Goal: Transaction & Acquisition: Purchase product/service

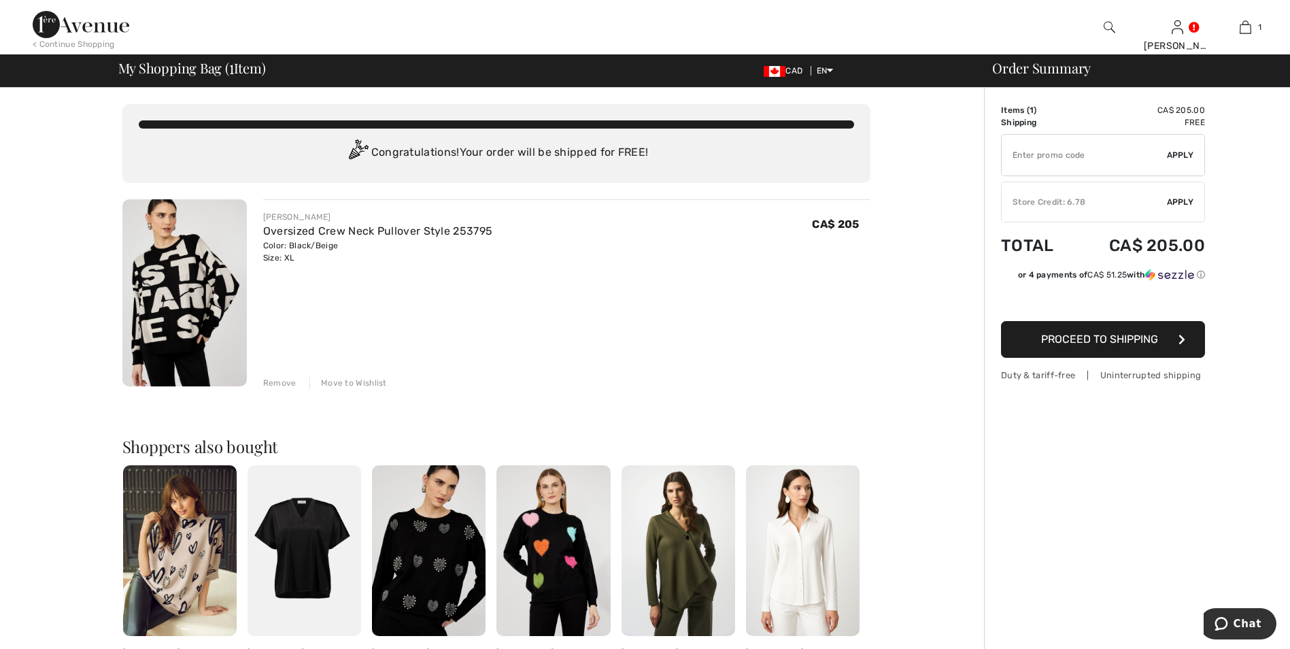
click at [355, 379] on div "Move to Wishlist" at bounding box center [347, 383] width 77 height 12
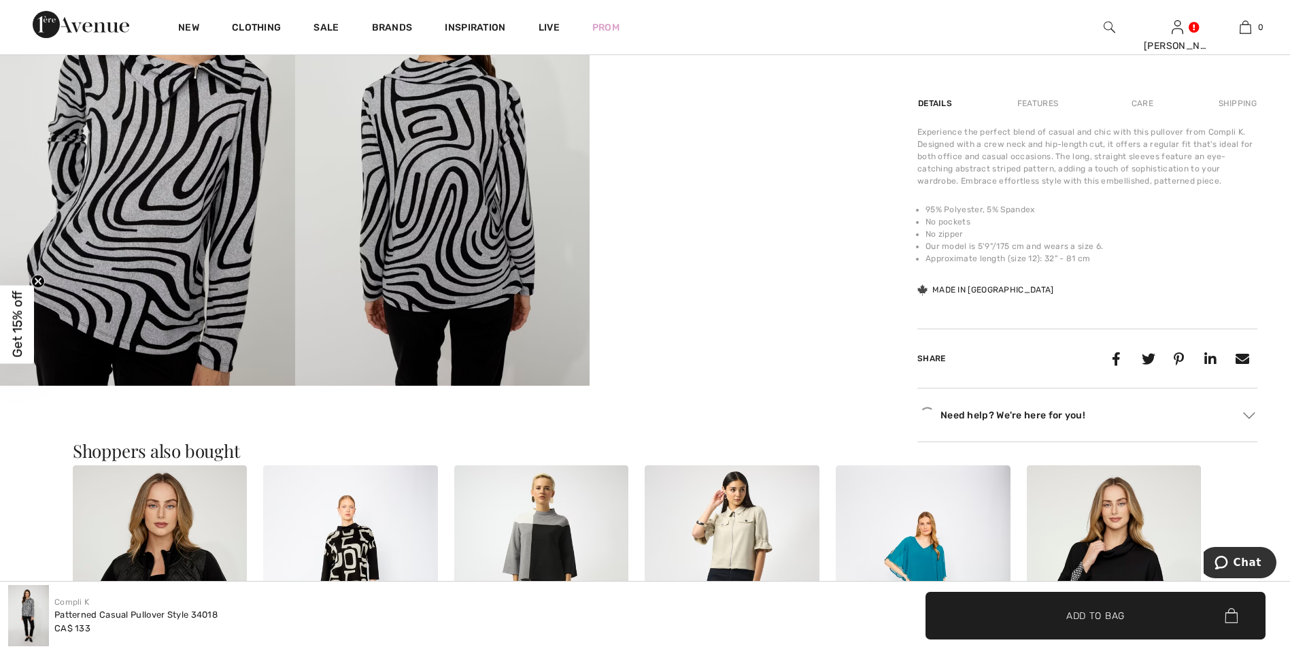
scroll to position [884, 0]
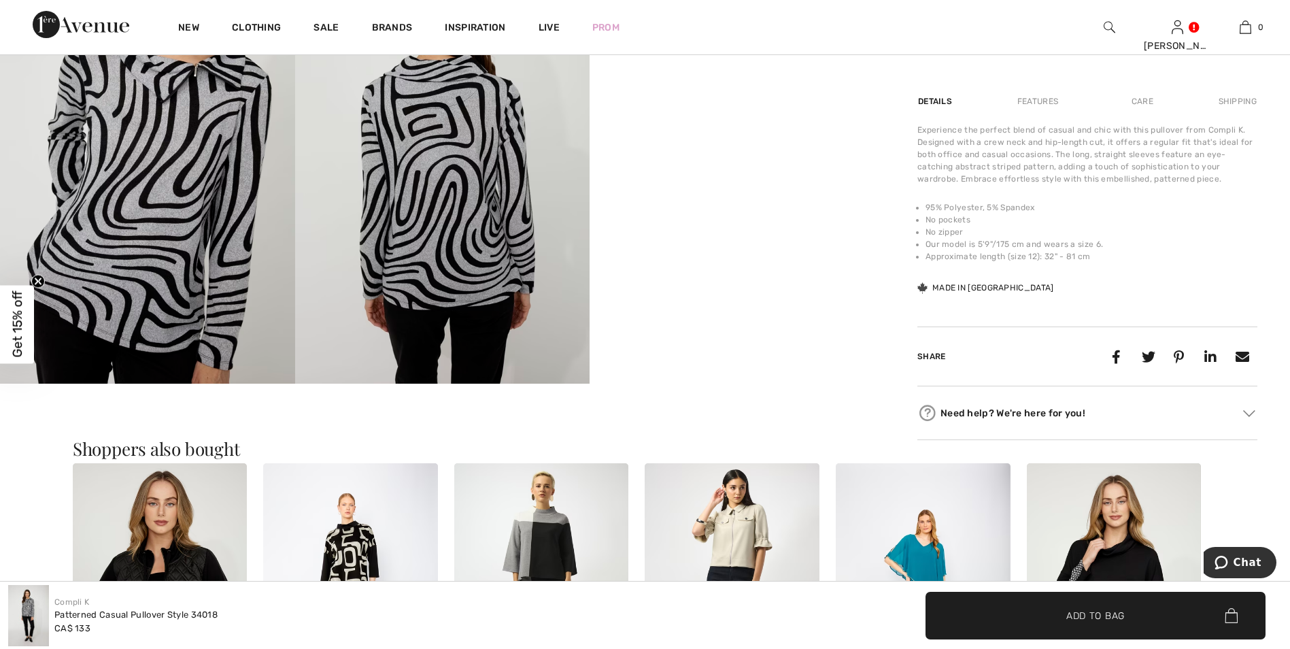
click at [765, 88] on video "Your browser does not support the video tag." at bounding box center [736, 15] width 295 height 148
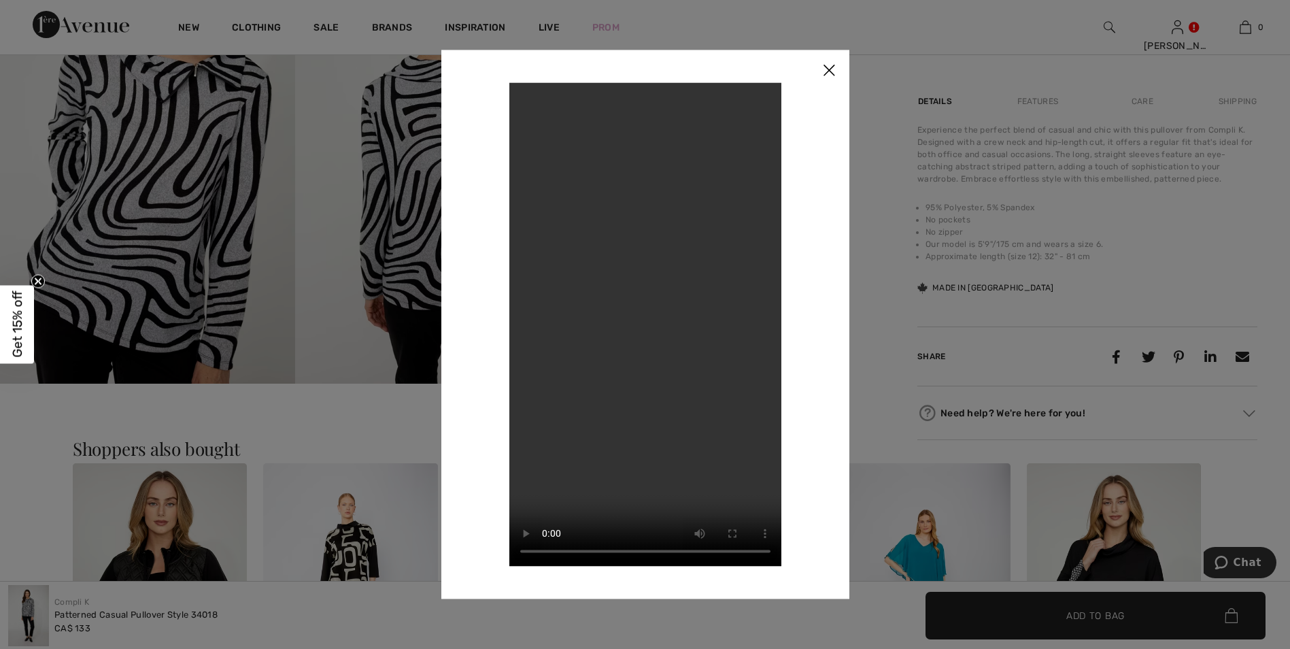
click at [830, 71] on img at bounding box center [828, 71] width 41 height 42
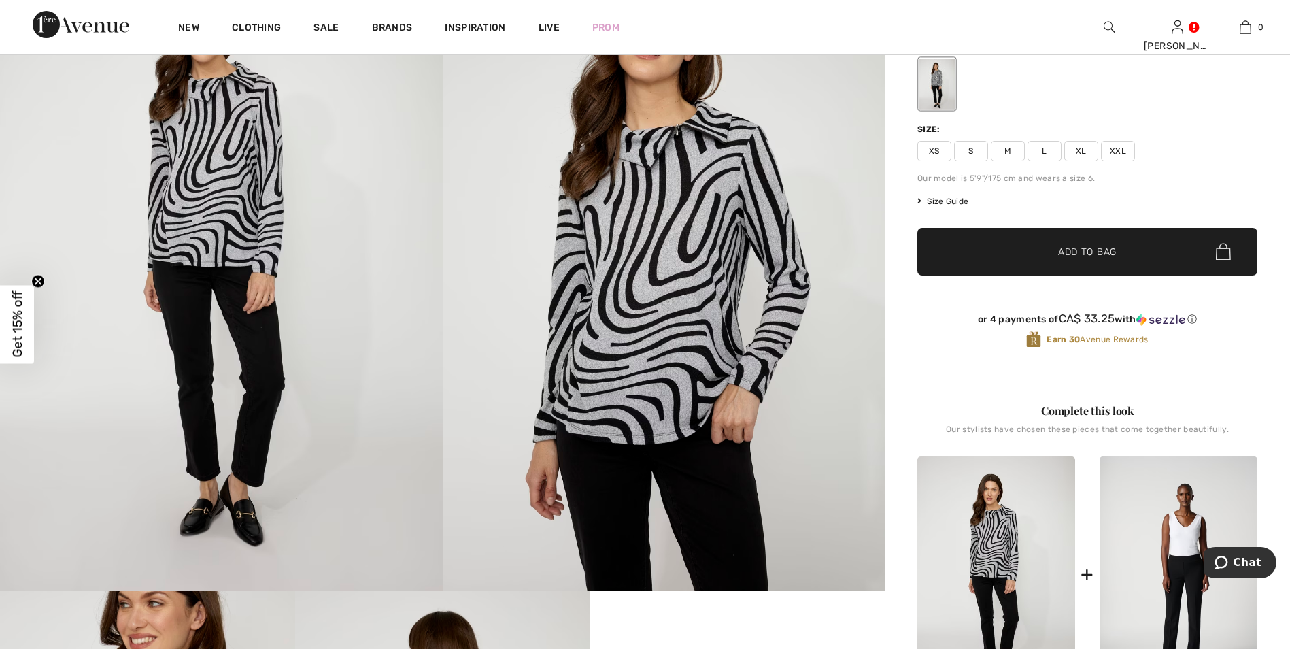
scroll to position [136, 0]
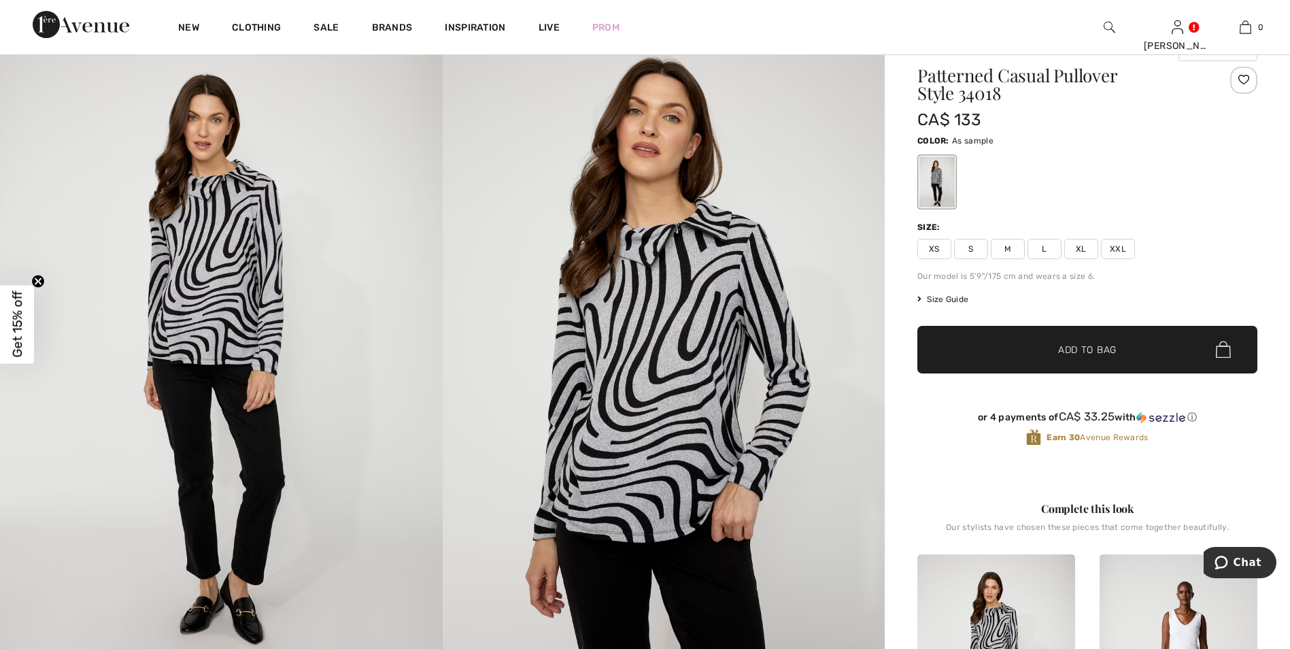
click at [1079, 246] on span "XL" at bounding box center [1081, 249] width 34 height 20
click at [1086, 356] on span "Add to Bag" at bounding box center [1087, 349] width 58 height 14
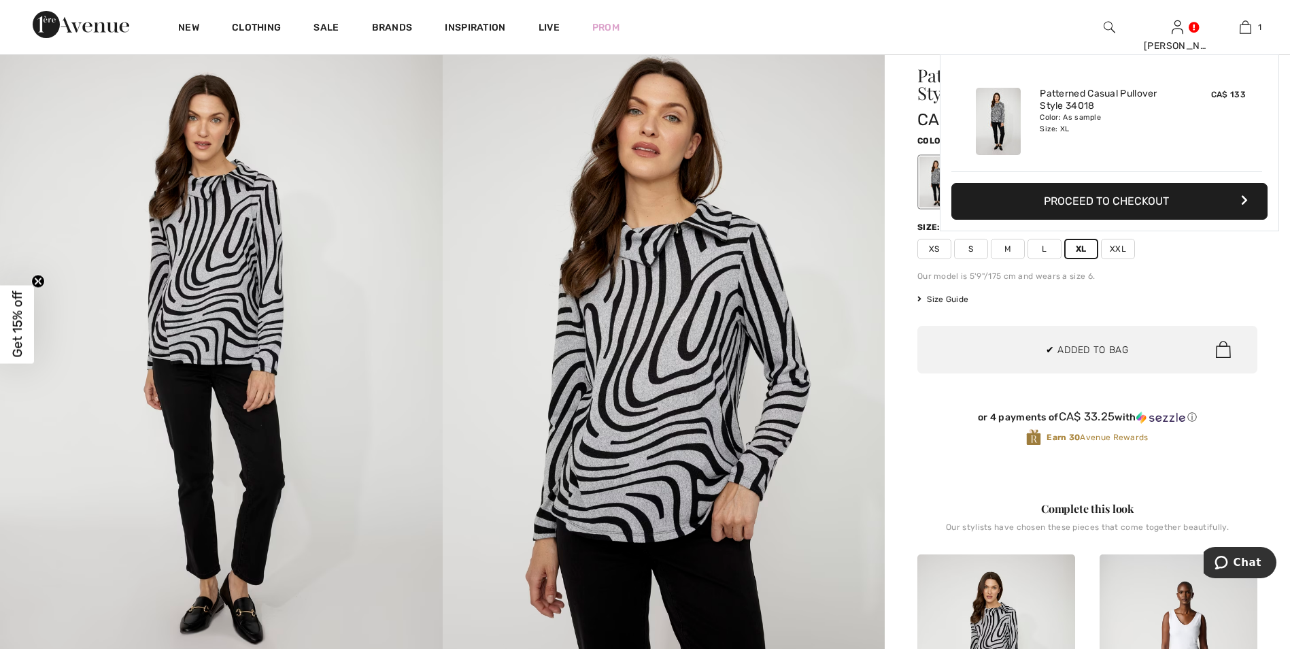
scroll to position [0, 0]
click at [1084, 209] on button "Proceed to Checkout" at bounding box center [1109, 201] width 316 height 37
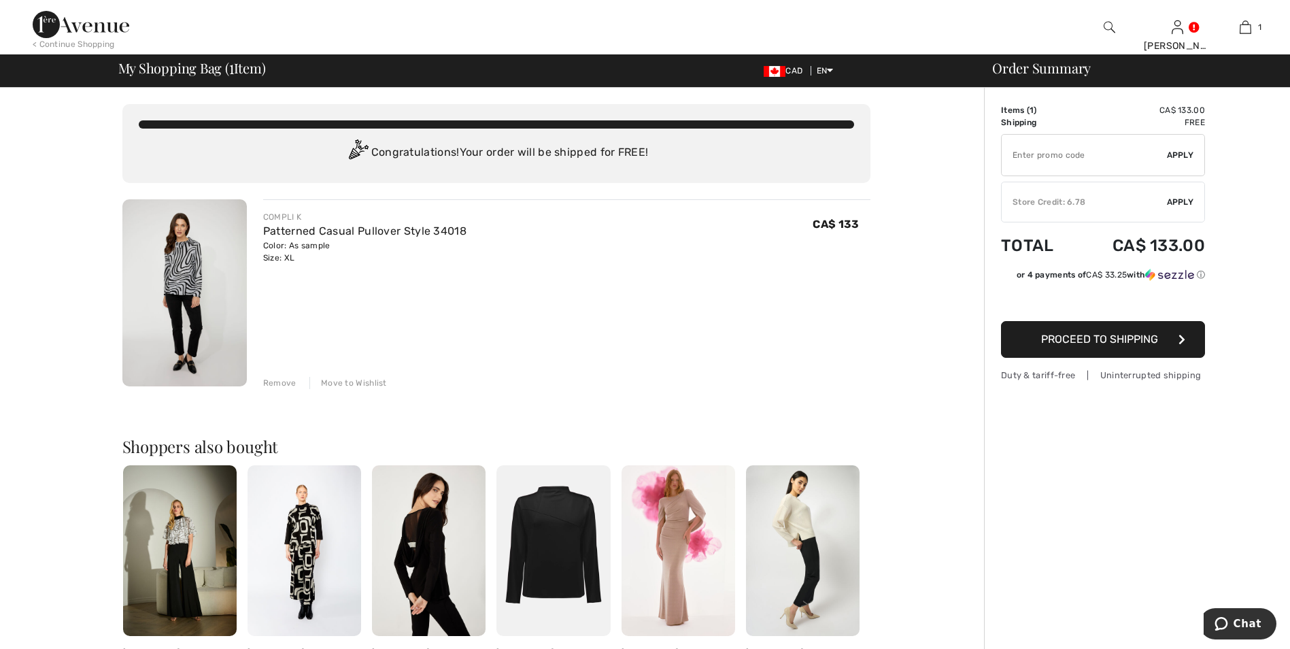
click at [205, 288] on img at bounding box center [184, 292] width 124 height 187
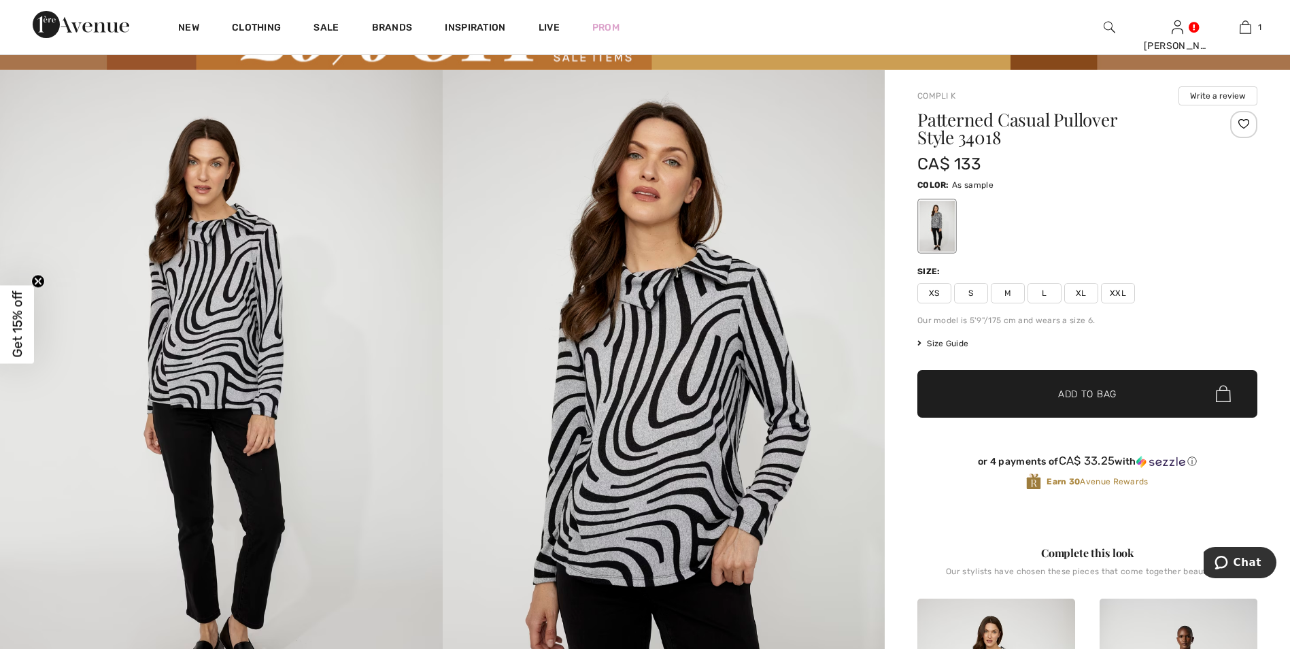
scroll to position [68, 0]
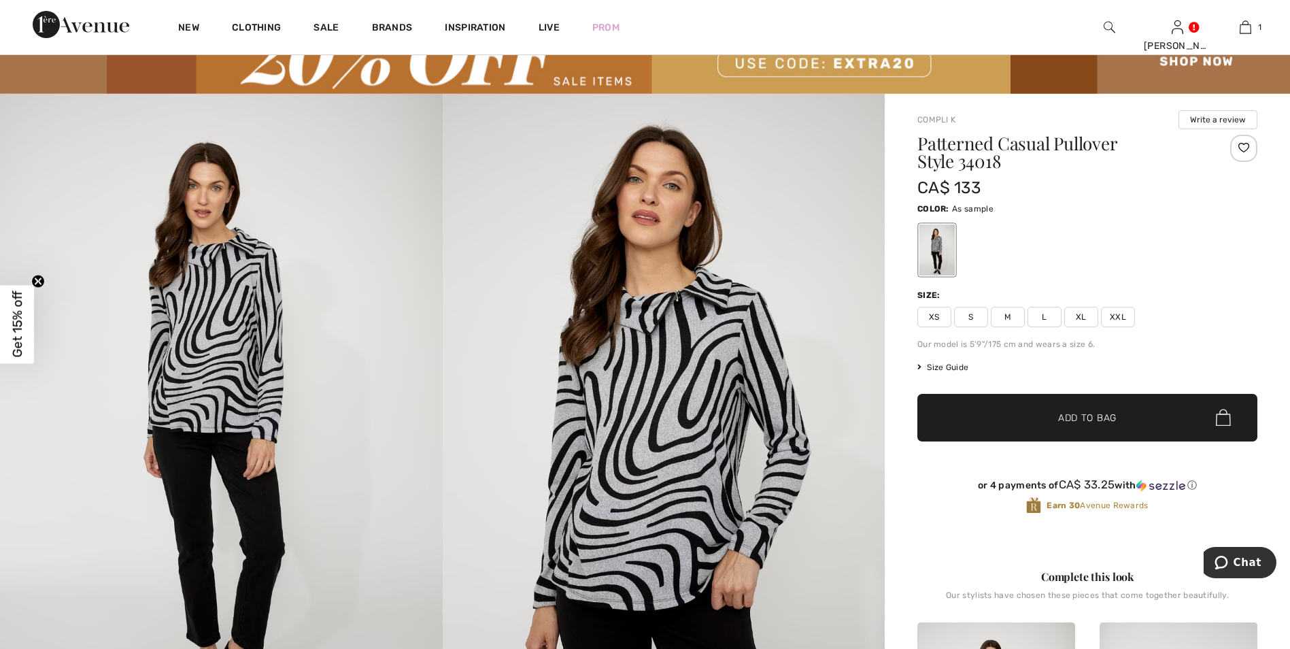
click at [1078, 317] on span "XL" at bounding box center [1081, 317] width 34 height 20
click at [1062, 409] on span "✔ Added to Bag Add to Bag" at bounding box center [1087, 418] width 340 height 48
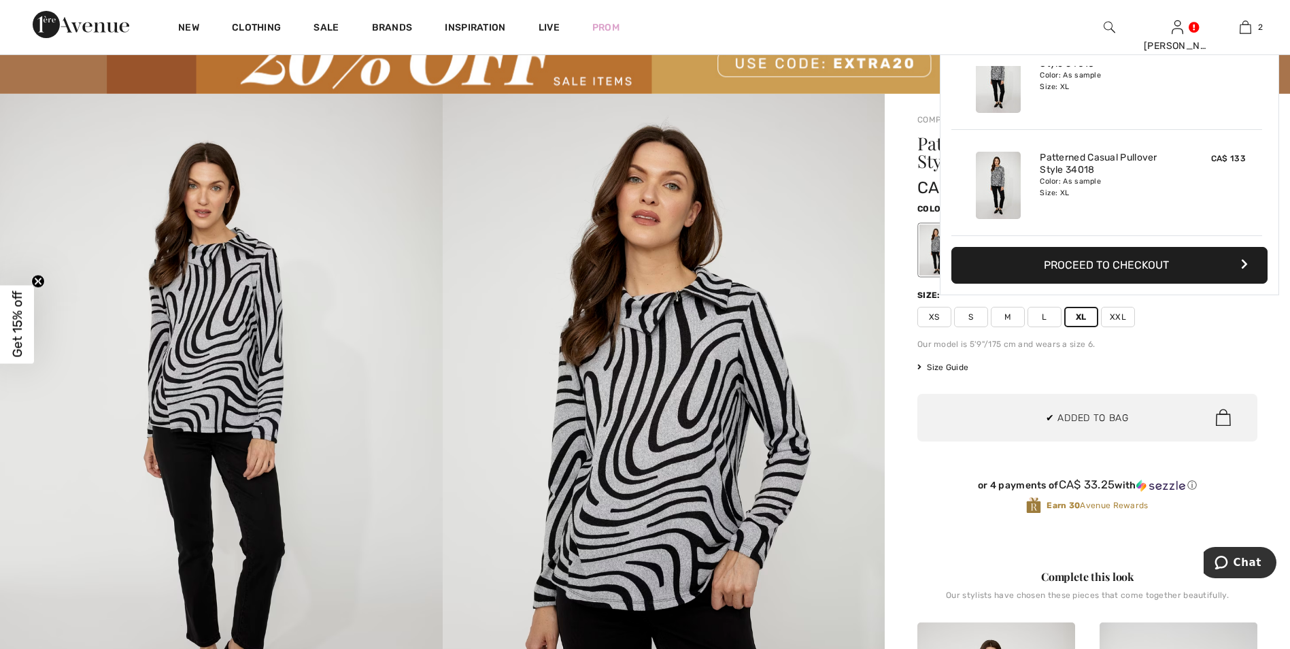
scroll to position [0, 0]
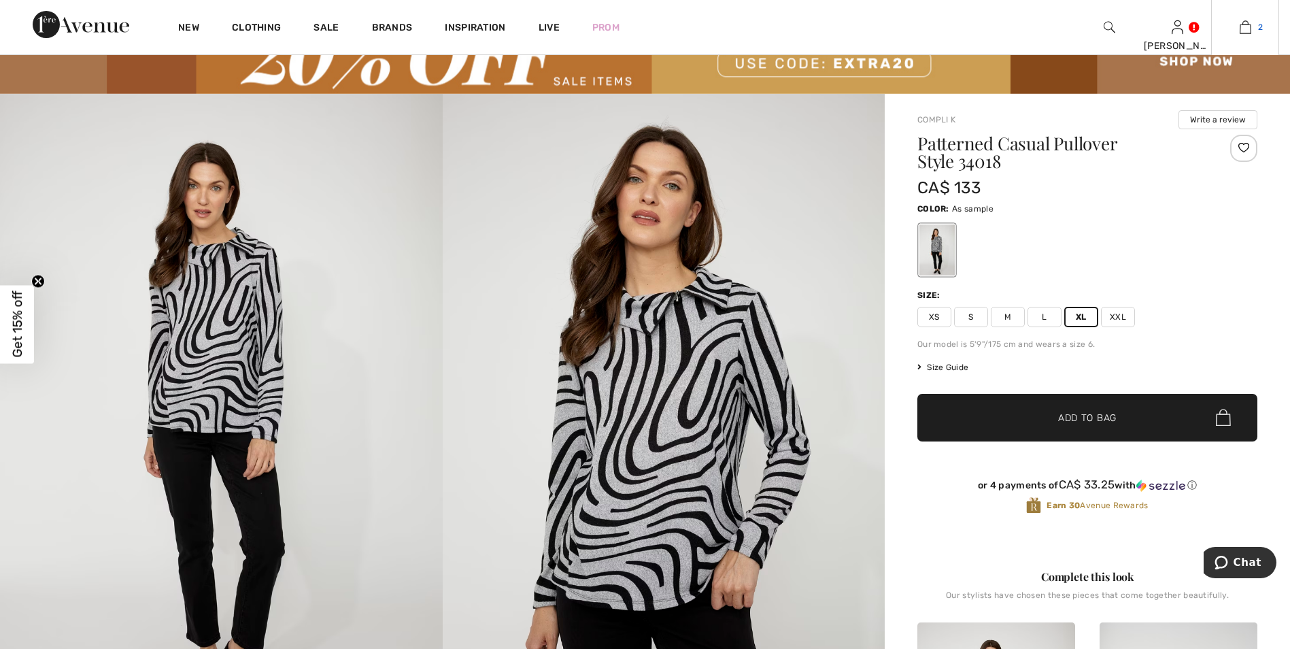
click at [1247, 23] on img at bounding box center [1245, 27] width 12 height 16
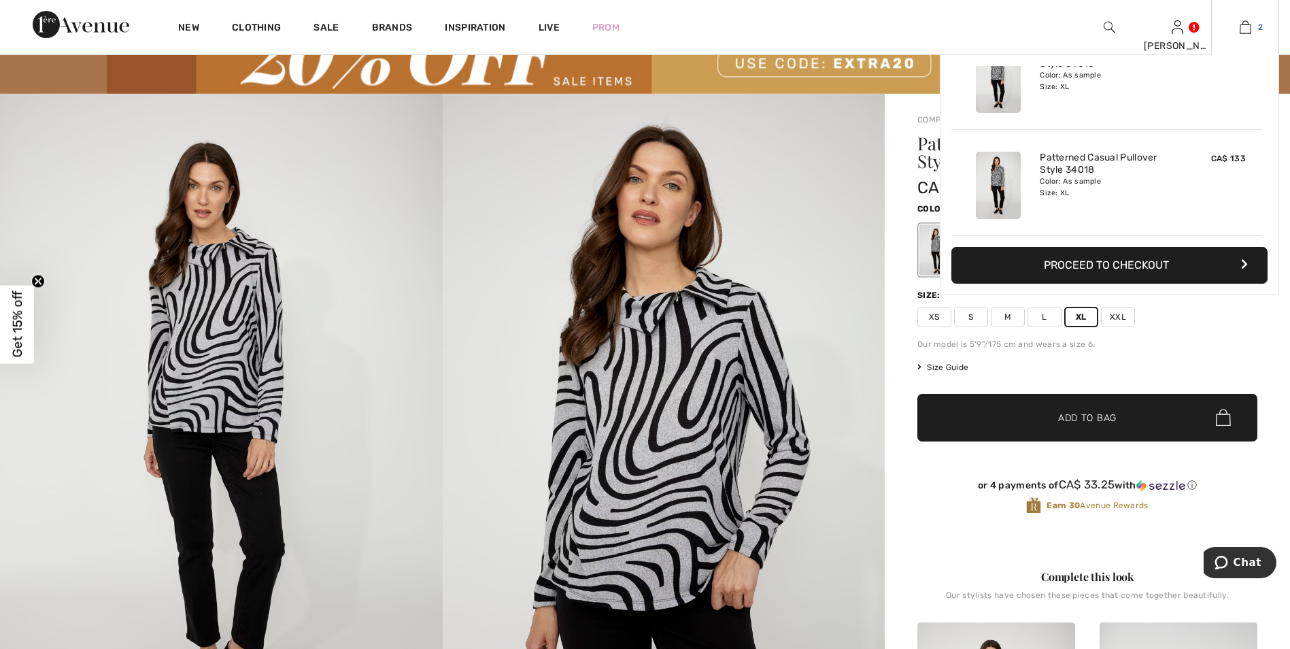
click at [1245, 20] on img at bounding box center [1245, 27] width 12 height 16
click at [1159, 265] on button "Proceed to Checkout" at bounding box center [1109, 265] width 316 height 37
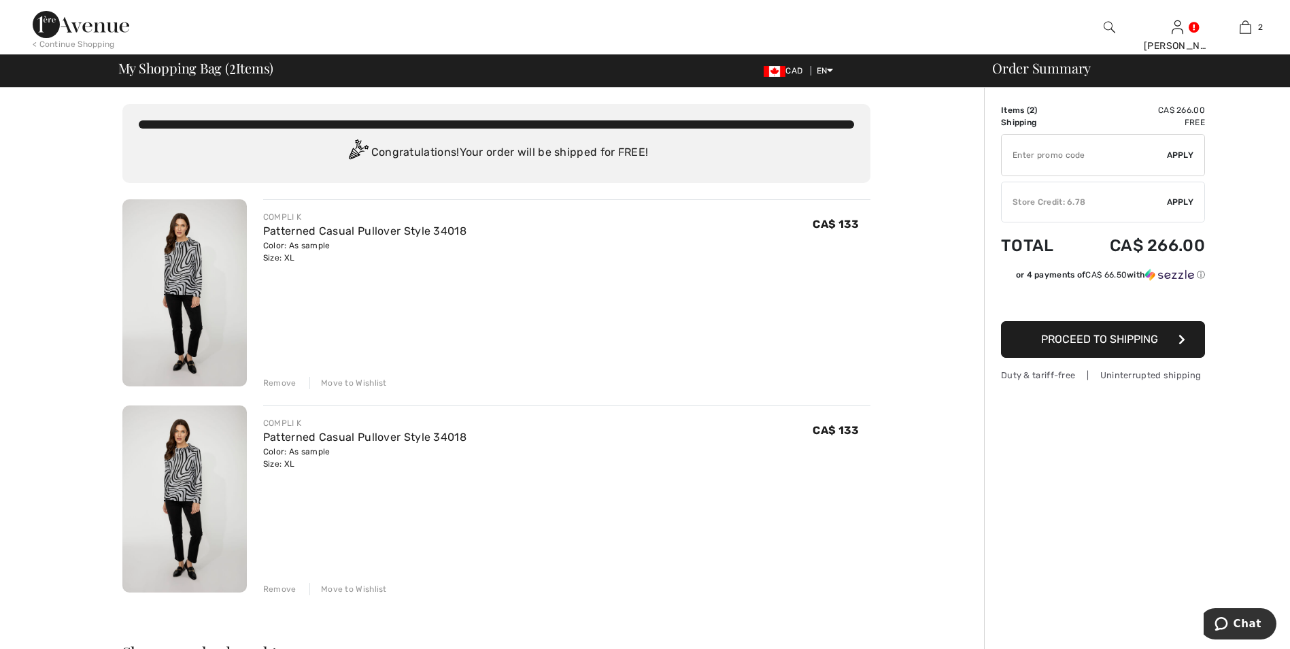
click at [282, 588] on div "Remove" at bounding box center [279, 589] width 33 height 12
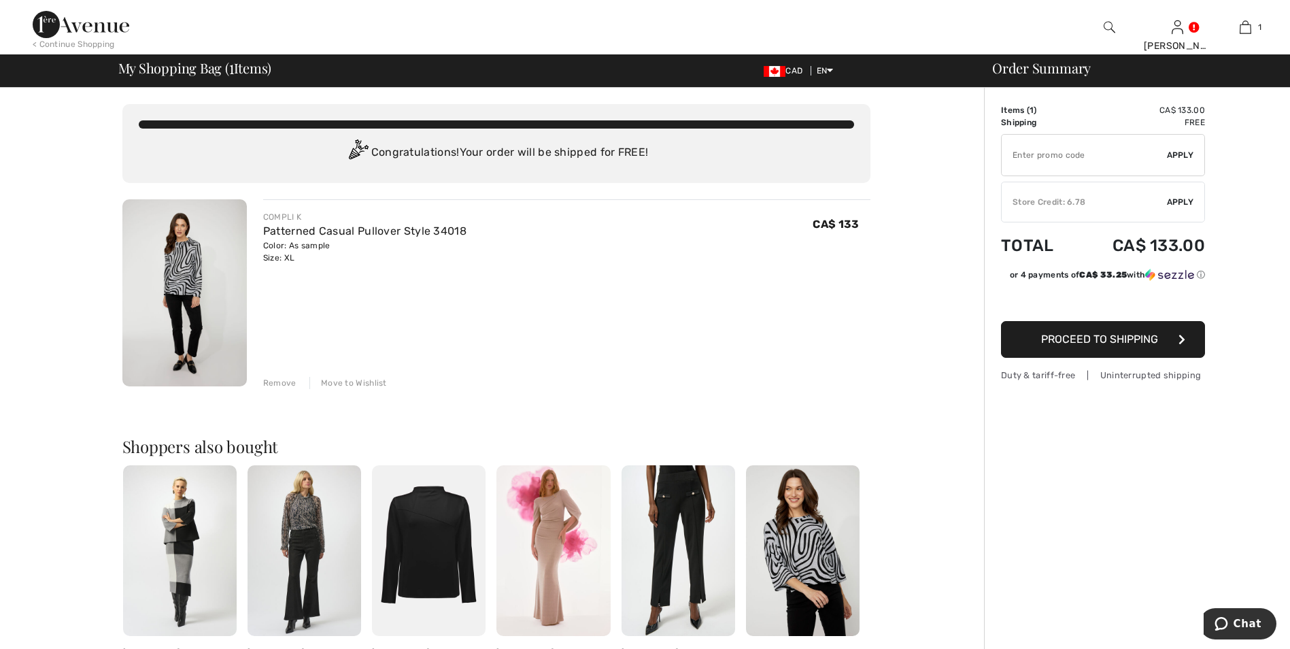
click at [1107, 342] on span "Proceed to Shipping" at bounding box center [1099, 338] width 117 height 13
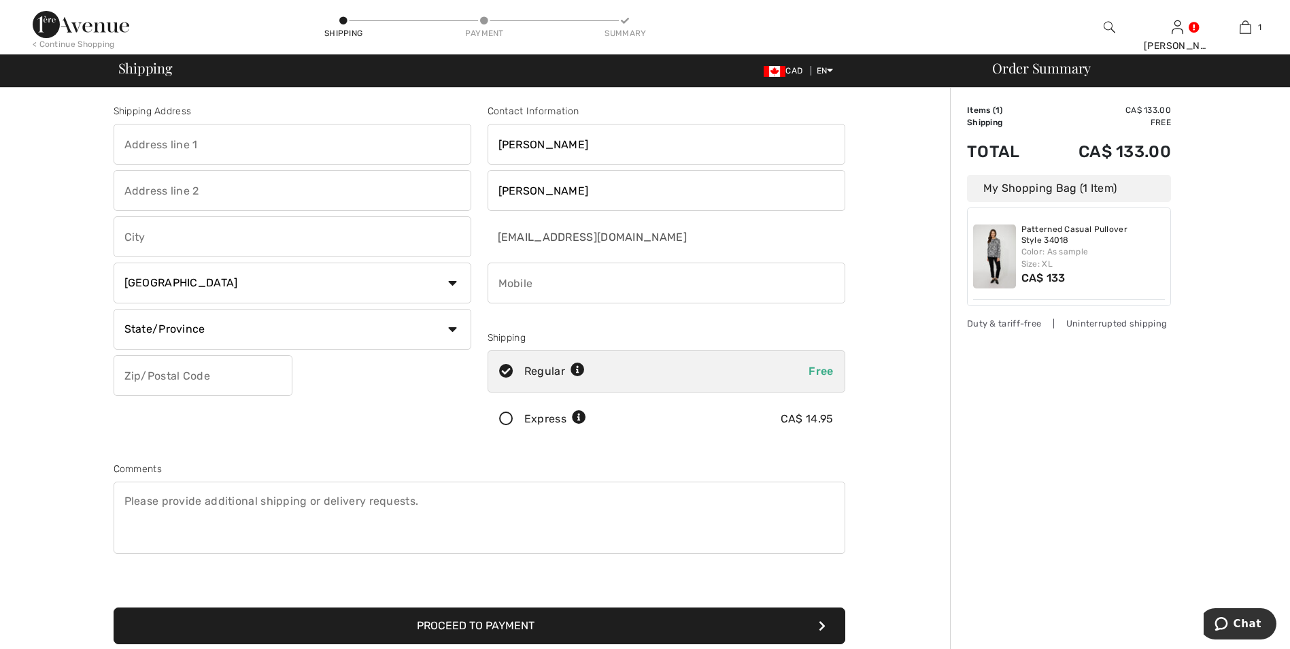
click at [226, 152] on input "text" at bounding box center [293, 144] width 358 height 41
type input "[STREET_ADDRESS]"
type input "[PERSON_NAME]"
select select "ON"
type input "L7E2H9"
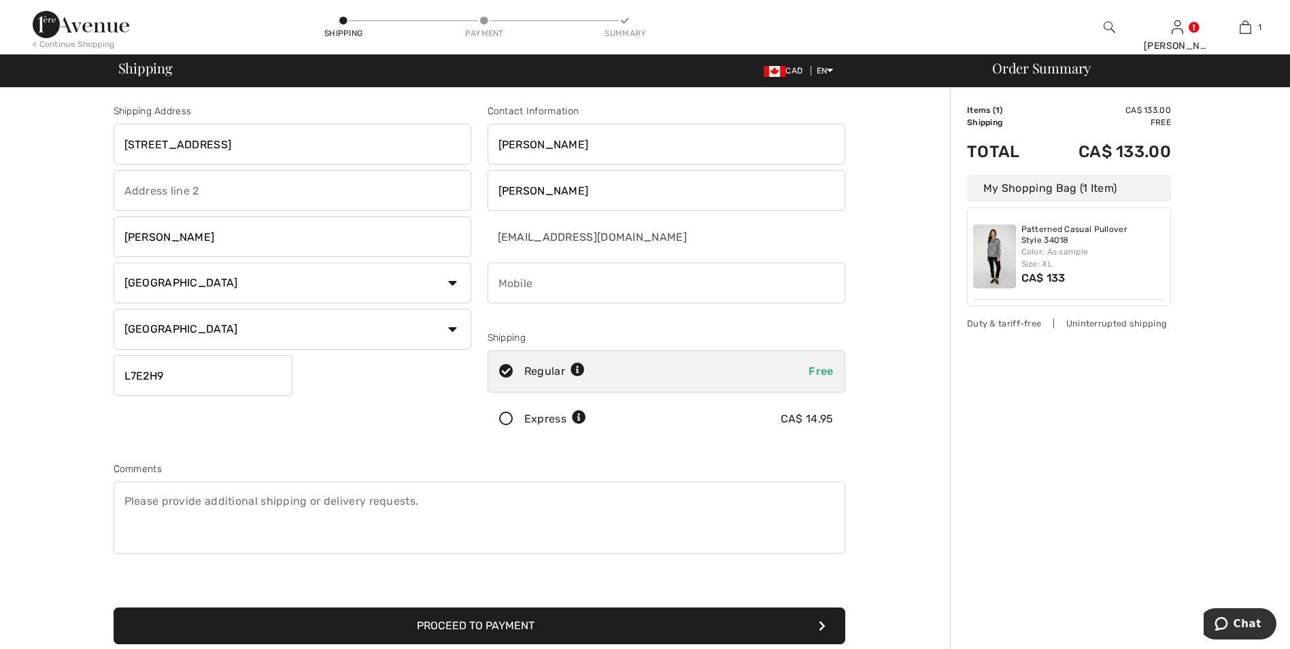
type input "4165765743"
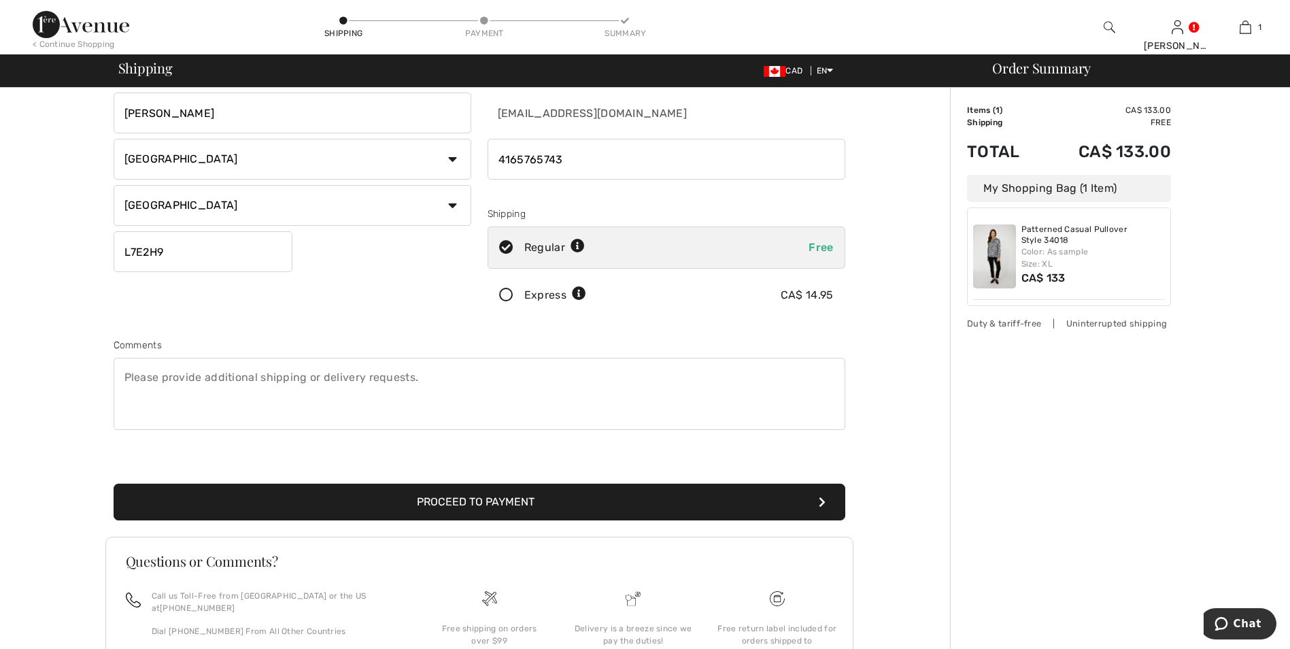
scroll to position [136, 0]
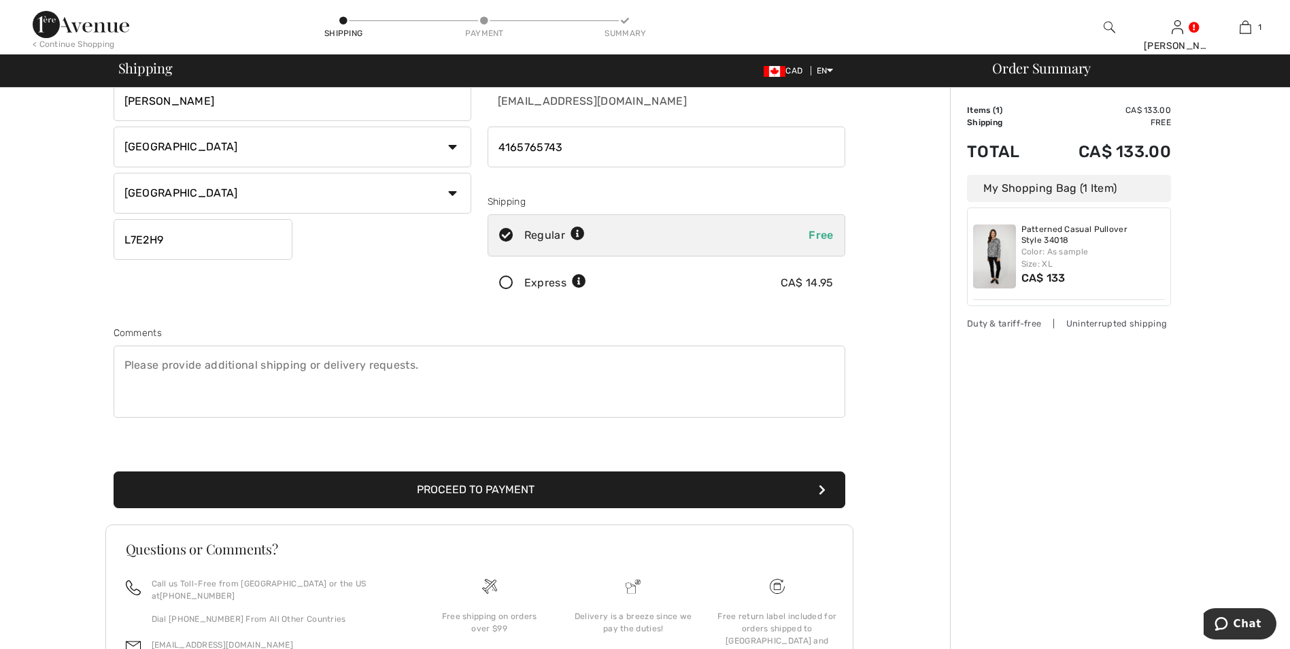
click at [492, 491] on button "Proceed to Payment" at bounding box center [479, 489] width 731 height 37
